Goal: Information Seeking & Learning: Understand process/instructions

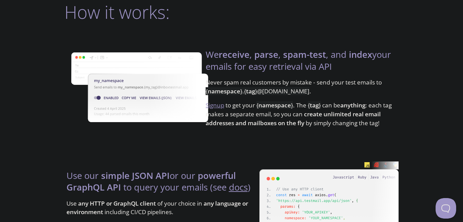
scroll to position [511, 0]
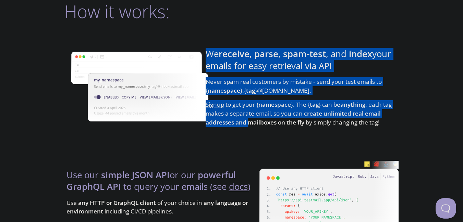
drag, startPoint x: 205, startPoint y: 59, endPoint x: 248, endPoint y: 123, distance: 77.3
click at [248, 123] on div "We receive , parse , spam-test , and index your emails for easy retrieval via A…" at bounding box center [301, 88] width 195 height 110
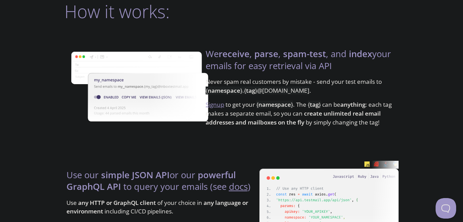
click at [272, 131] on div "We receive , parse , spam-test , and index your emails for easy retrieval via A…" at bounding box center [301, 88] width 195 height 110
drag, startPoint x: 264, startPoint y: 91, endPoint x: 317, endPoint y: 97, distance: 53.4
click at [317, 97] on p "Never spam real customers by mistake - send your test emails to { namespace } .…" at bounding box center [301, 88] width 191 height 23
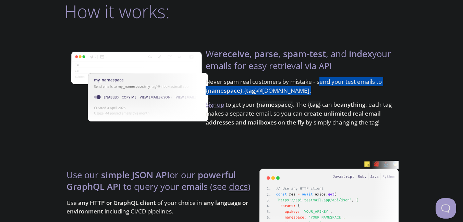
drag, startPoint x: 318, startPoint y: 82, endPoint x: 373, endPoint y: 89, distance: 55.0
click at [373, 89] on p "Never spam real customers by mistake - send your test emails to { namespace } .…" at bounding box center [301, 88] width 191 height 23
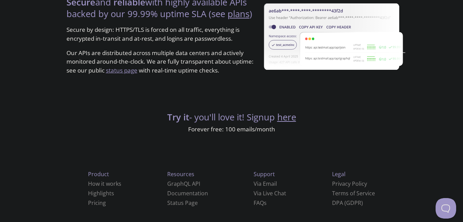
scroll to position [1345, 0]
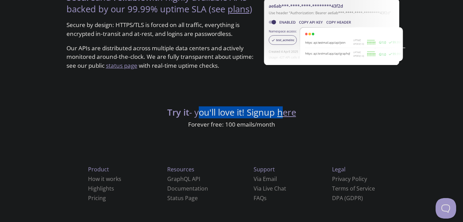
drag, startPoint x: 197, startPoint y: 111, endPoint x: 281, endPoint y: 111, distance: 84.0
click at [281, 111] on h4 "Try it - you'll love it! Signup here" at bounding box center [231, 113] width 334 height 12
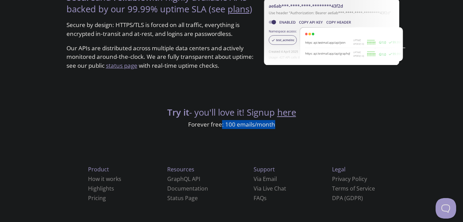
drag, startPoint x: 221, startPoint y: 127, endPoint x: 278, endPoint y: 125, distance: 56.9
click at [278, 125] on p "Forever free: 100 emails/month" at bounding box center [231, 124] width 334 height 9
click at [88, 180] on link "How it works" at bounding box center [104, 179] width 33 height 8
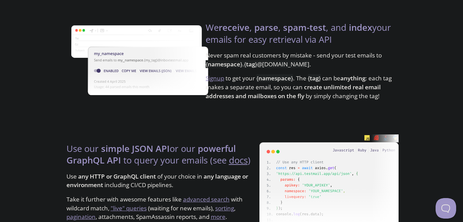
scroll to position [540, 0]
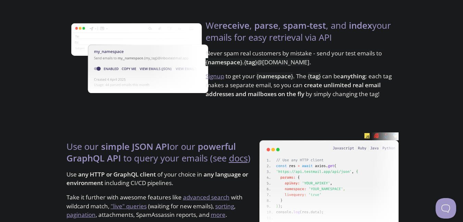
drag, startPoint x: 207, startPoint y: 53, endPoint x: 314, endPoint y: 63, distance: 107.1
click at [314, 63] on p "Never spam real customers by mistake - send your test emails to { namespace } .…" at bounding box center [301, 60] width 191 height 23
drag, startPoint x: 228, startPoint y: 76, endPoint x: 290, endPoint y: 75, distance: 62.7
click at [290, 75] on p "Signup to get your { namespace } . The { tag } can be anything : each tag makes…" at bounding box center [301, 85] width 191 height 26
drag, startPoint x: 302, startPoint y: 75, endPoint x: 374, endPoint y: 77, distance: 72.3
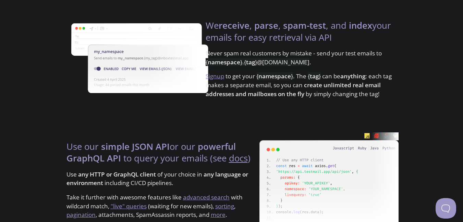
click at [374, 77] on p "Signup to get your { namespace } . The { tag } can be anything : each tag makes…" at bounding box center [301, 85] width 191 height 26
drag, startPoint x: 374, startPoint y: 77, endPoint x: 266, endPoint y: 89, distance: 108.6
click at [266, 89] on p "Signup to get your { namespace } . The { tag } can be anything : each tag makes…" at bounding box center [301, 85] width 191 height 26
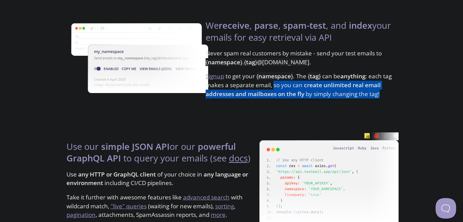
drag, startPoint x: 274, startPoint y: 86, endPoint x: 376, endPoint y: 100, distance: 102.7
click at [376, 100] on div "We receive , parse , spam-test , and index your emails for easy retrieval via A…" at bounding box center [301, 59] width 195 height 110
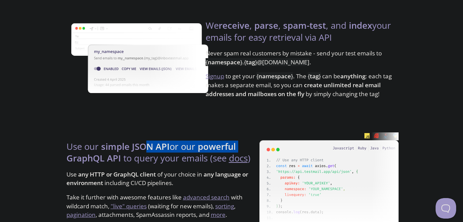
drag, startPoint x: 68, startPoint y: 153, endPoint x: 147, endPoint y: 146, distance: 78.8
click at [147, 146] on h4 "Use our simple JSON API or our powerful GraphQL API to query your emails (see d…" at bounding box center [161, 155] width 191 height 29
